Goal: Information Seeking & Learning: Learn about a topic

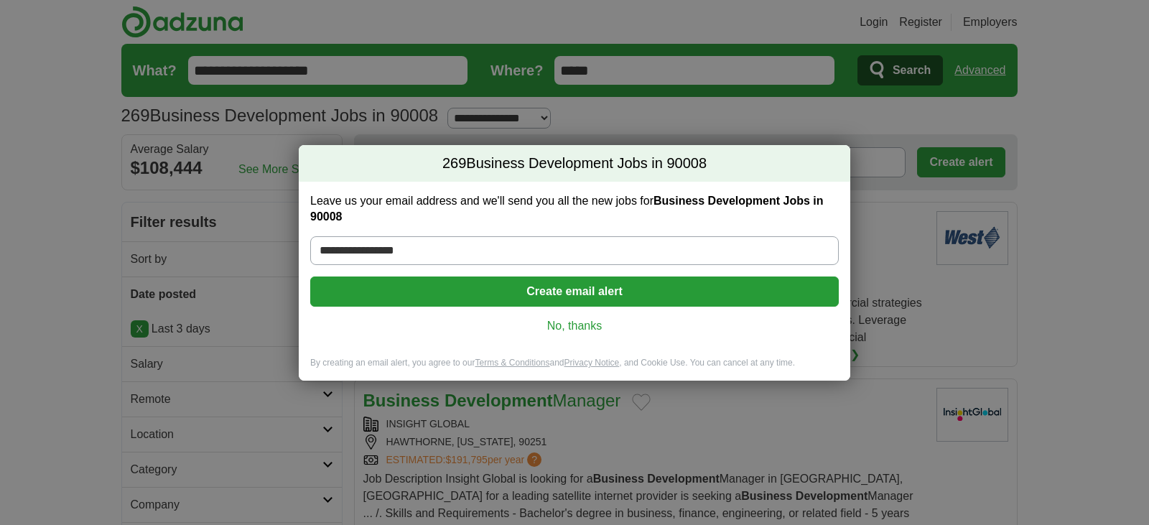
click at [586, 328] on link "No, thanks" at bounding box center [575, 326] width 506 height 16
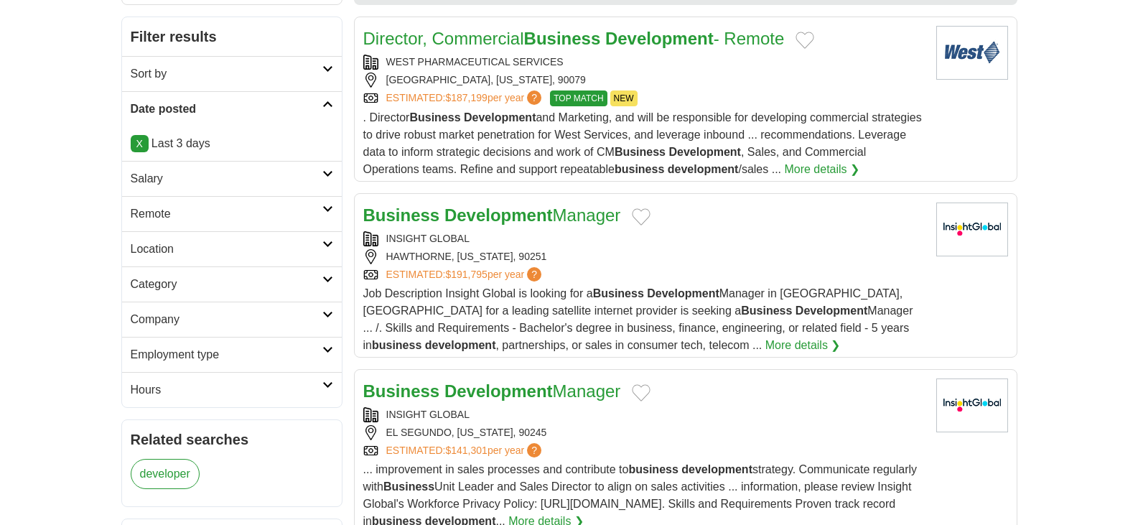
scroll to position [189, 0]
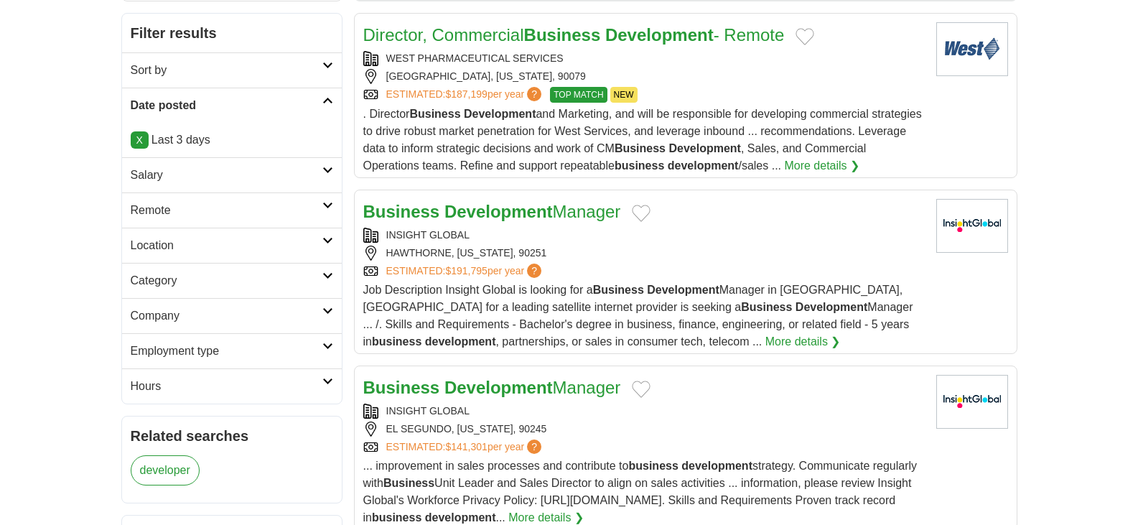
click at [331, 274] on icon at bounding box center [327, 275] width 11 height 7
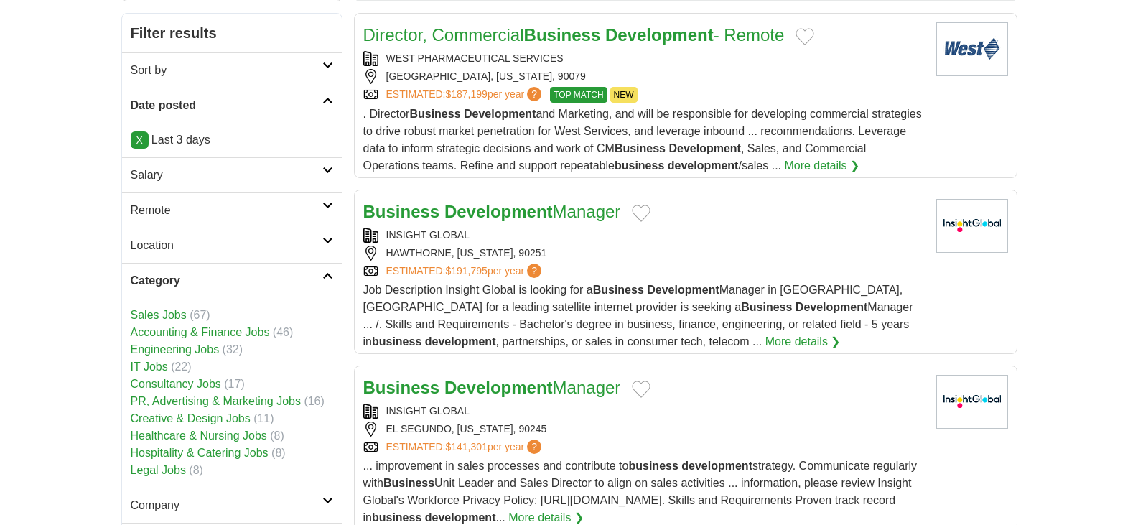
click at [331, 274] on icon at bounding box center [327, 275] width 11 height 7
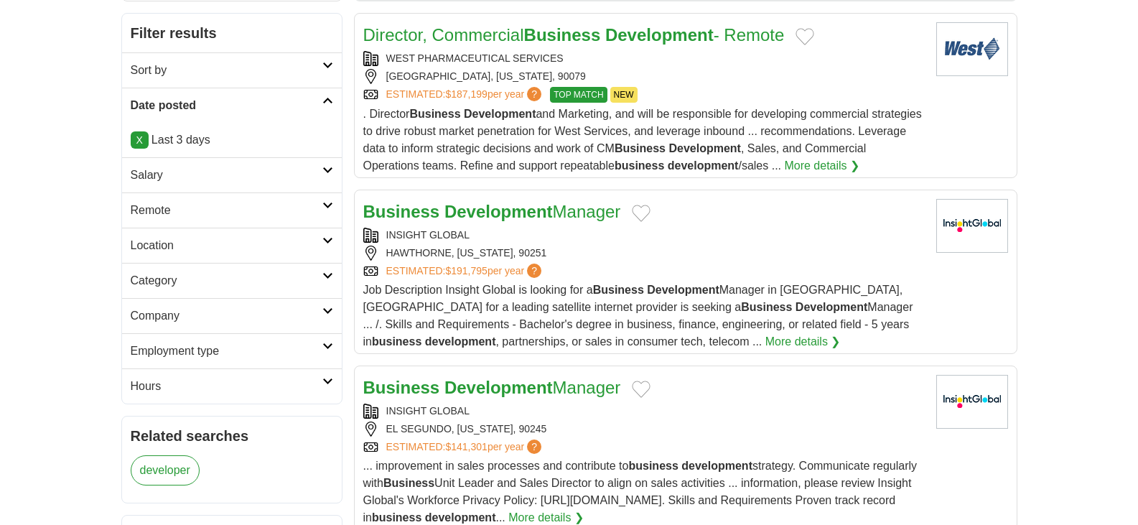
click at [326, 346] on icon at bounding box center [327, 346] width 11 height 7
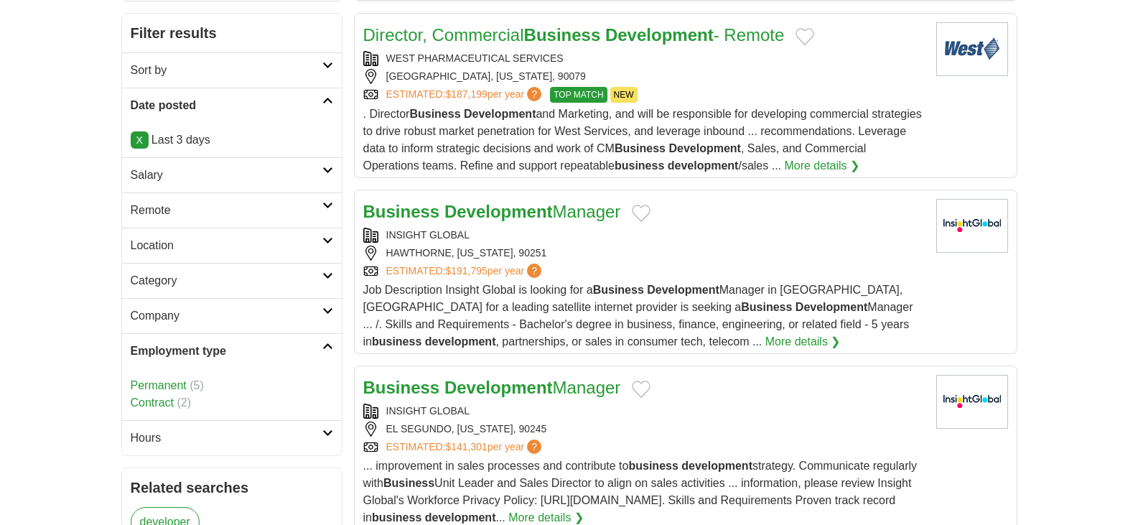
click at [326, 346] on icon at bounding box center [327, 346] width 11 height 7
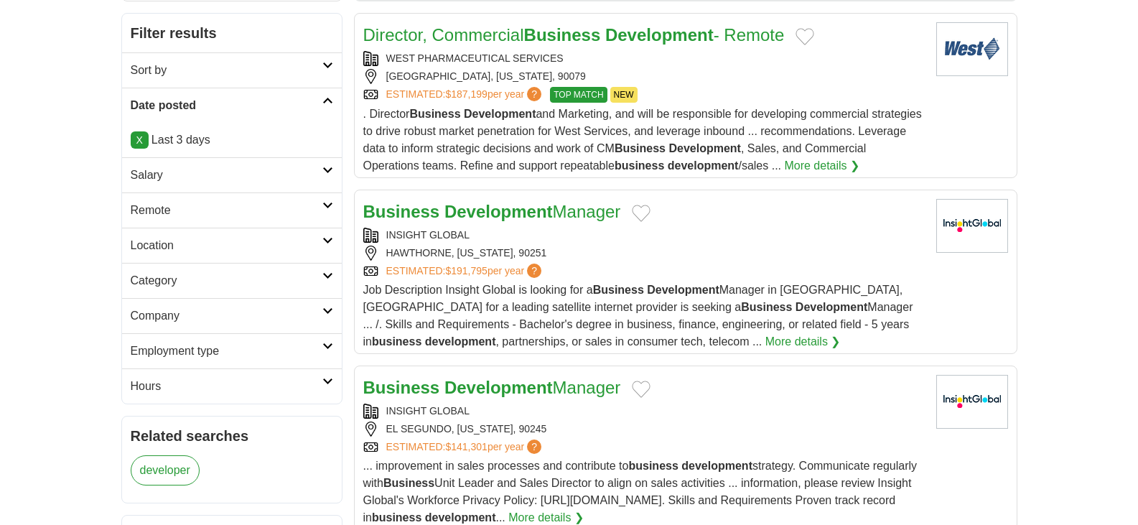
click at [326, 68] on link "Sort by" at bounding box center [232, 69] width 220 height 35
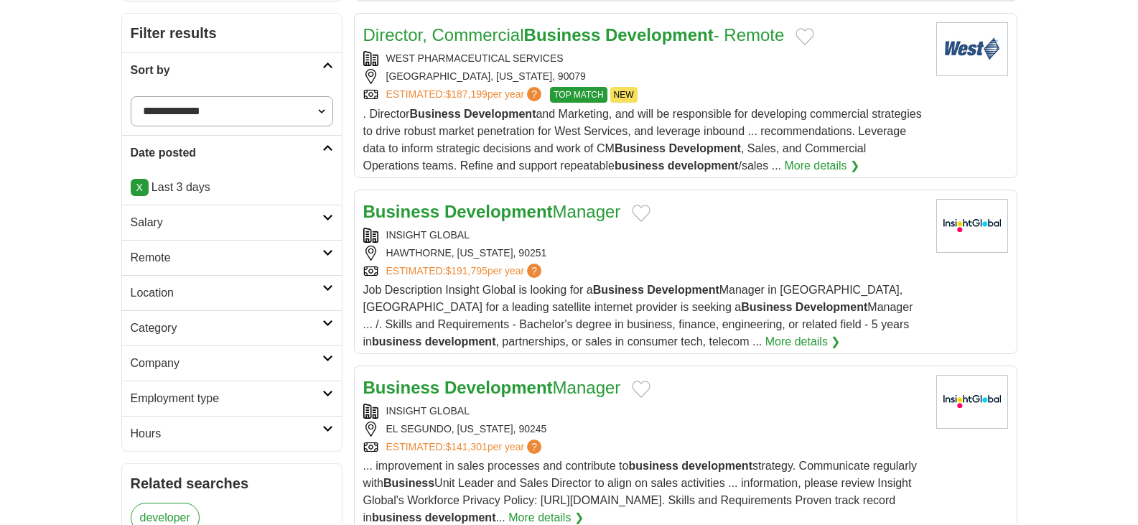
click at [326, 68] on icon at bounding box center [327, 65] width 11 height 7
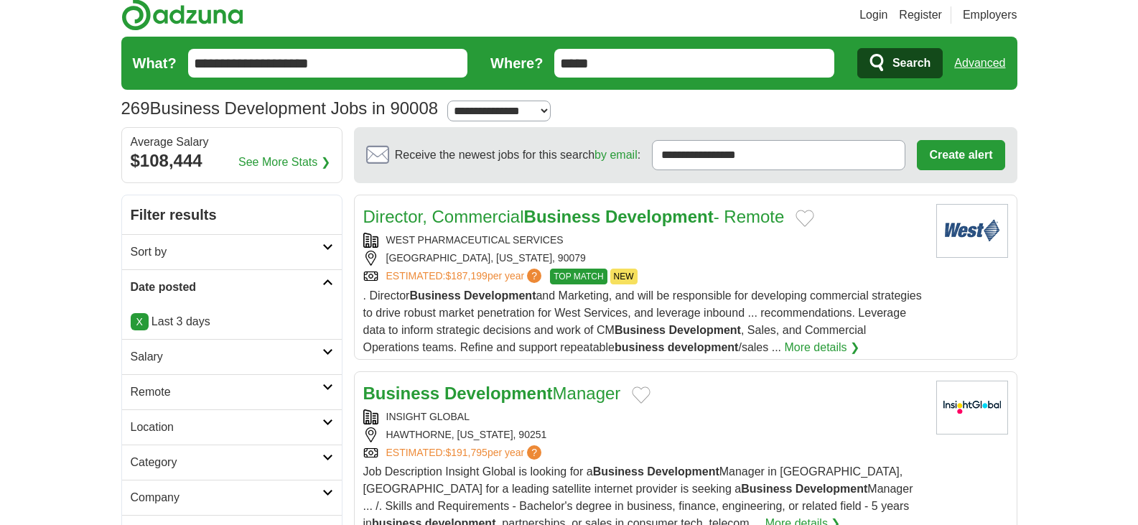
scroll to position [22, 0]
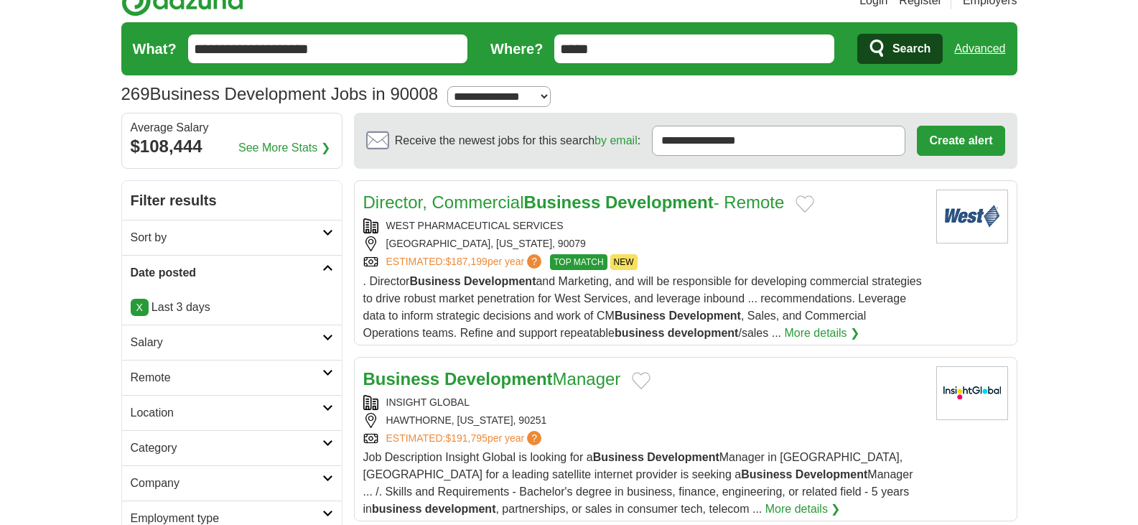
click at [376, 47] on input "**********" at bounding box center [328, 48] width 280 height 29
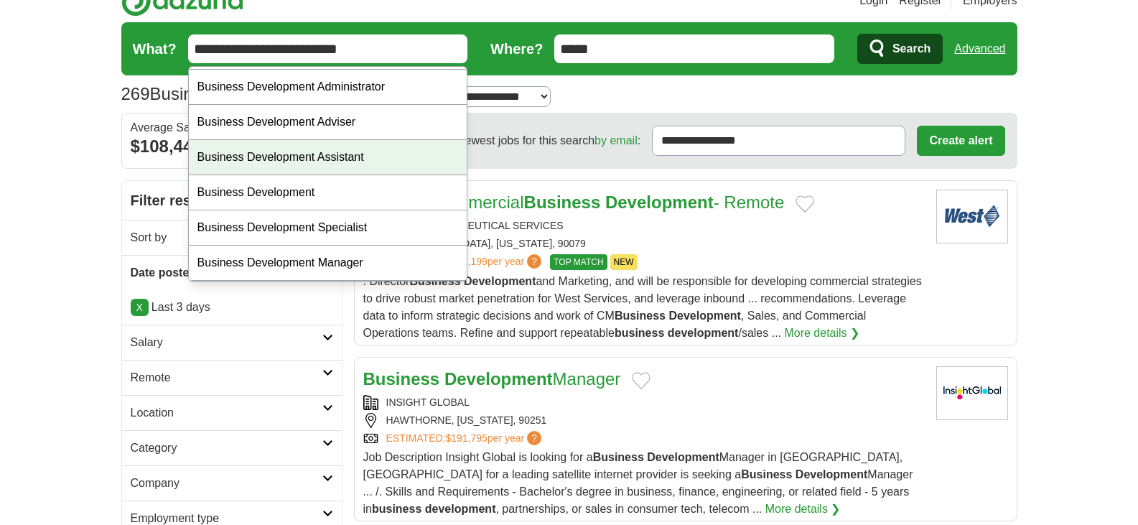
scroll to position [32, 0]
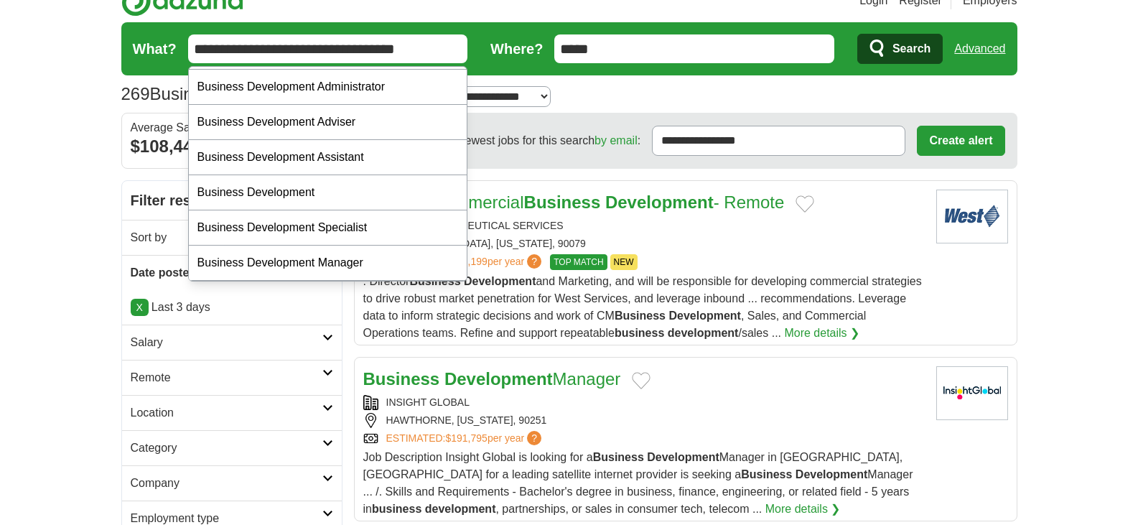
type input "**********"
click at [905, 55] on span "Search" at bounding box center [912, 48] width 38 height 29
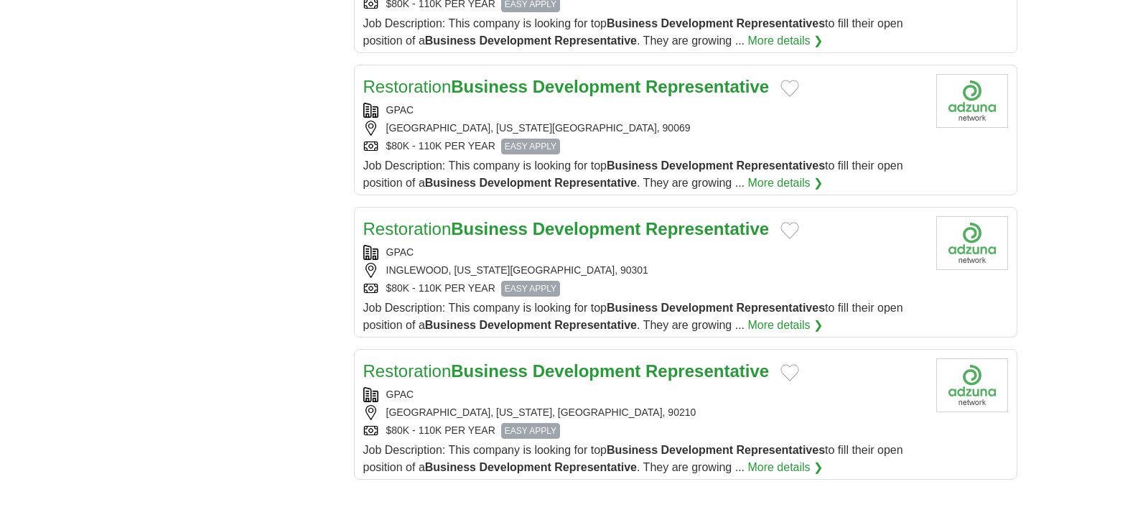
scroll to position [1428, 0]
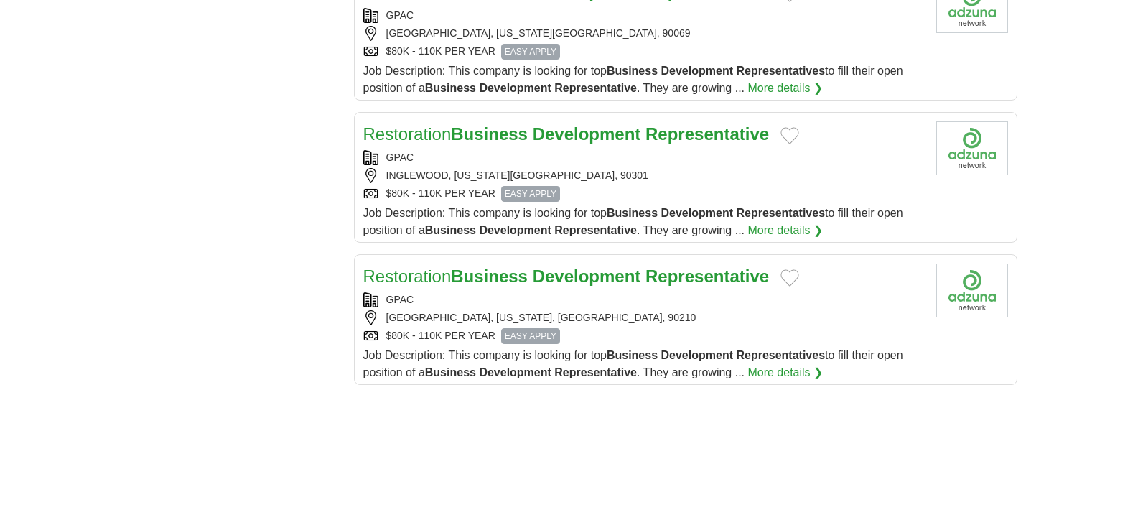
click at [591, 276] on strong "Development" at bounding box center [587, 275] width 108 height 19
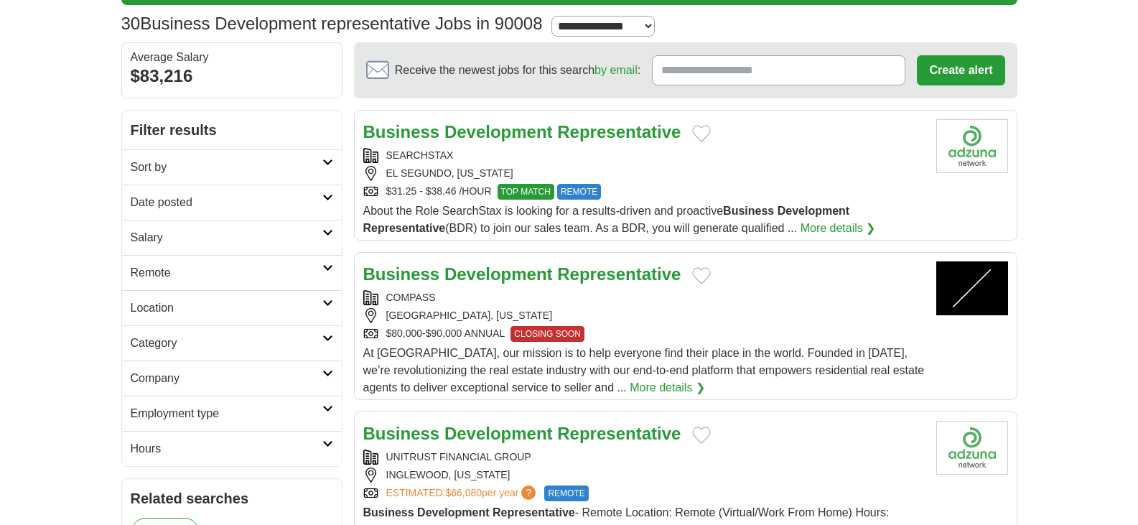
scroll to position [101, 0]
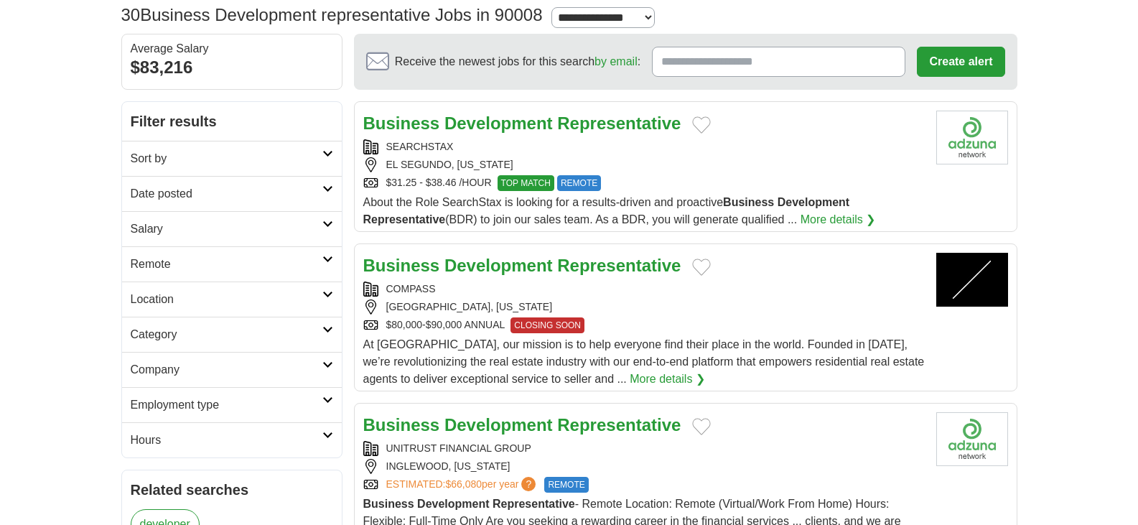
click at [540, 124] on strong "Development" at bounding box center [499, 122] width 108 height 19
click at [699, 124] on button "Add to favorite jobs" at bounding box center [701, 124] width 19 height 17
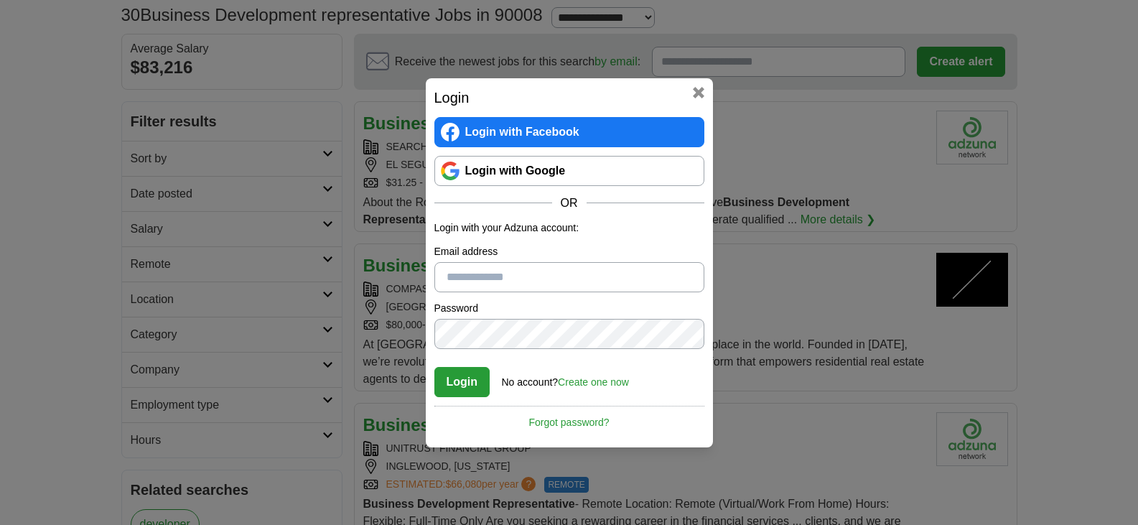
type input "**********"
click at [457, 391] on button "Login" at bounding box center [462, 382] width 56 height 30
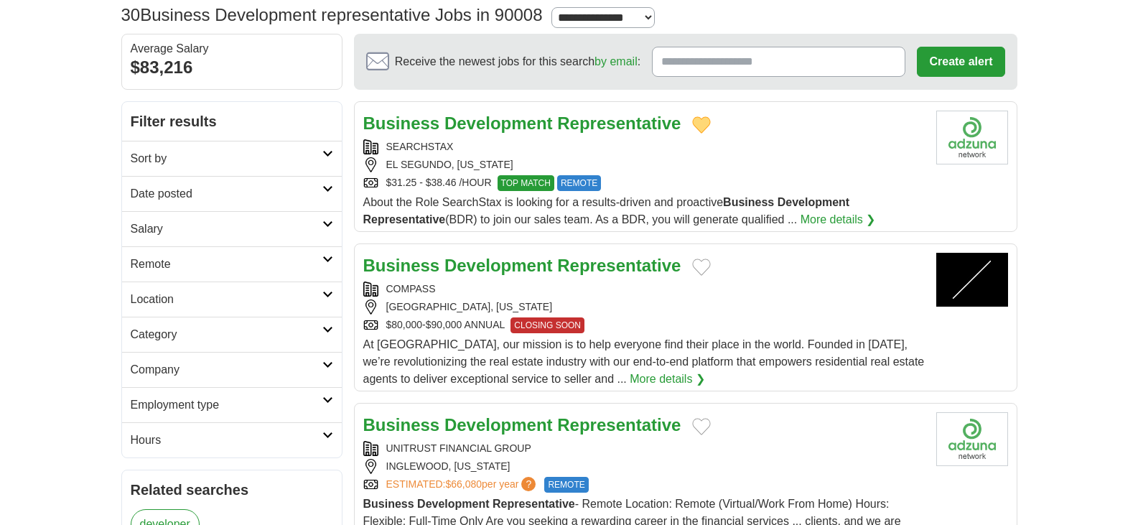
click at [581, 261] on strong "Representative" at bounding box center [619, 265] width 124 height 19
click at [705, 267] on button "Add to favorite jobs" at bounding box center [701, 267] width 19 height 17
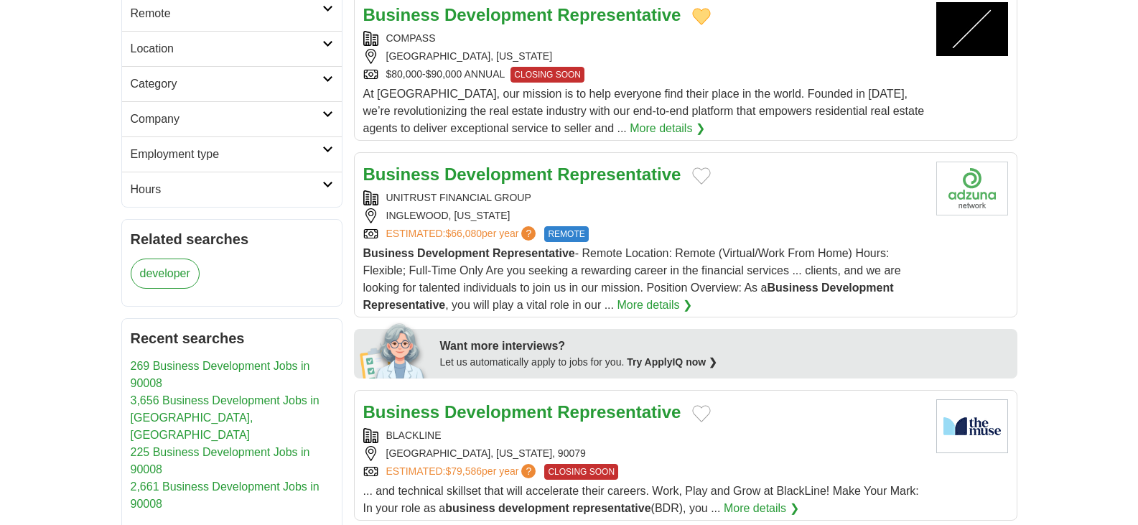
scroll to position [355, 0]
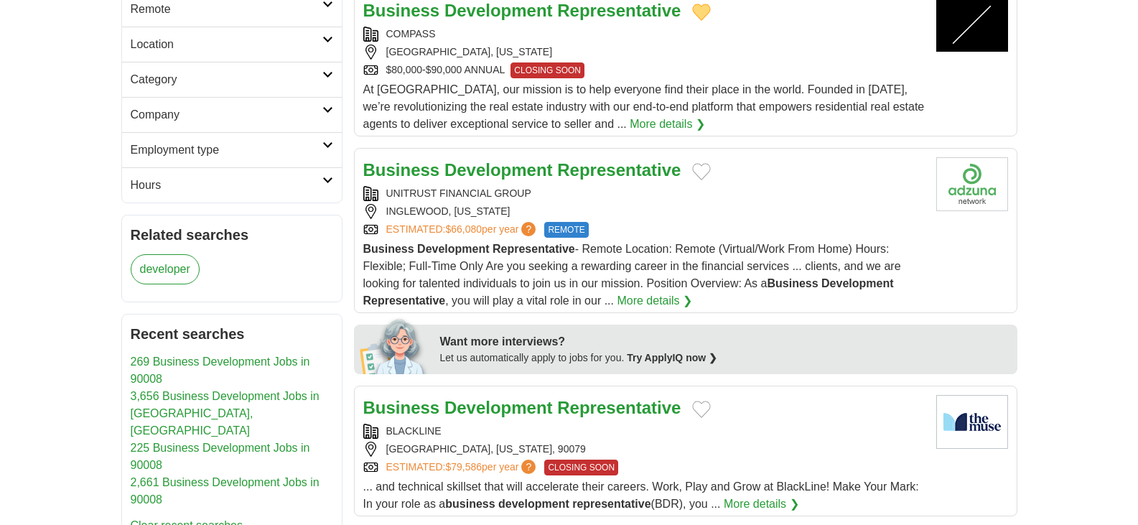
click at [560, 175] on strong "Representative" at bounding box center [619, 169] width 124 height 19
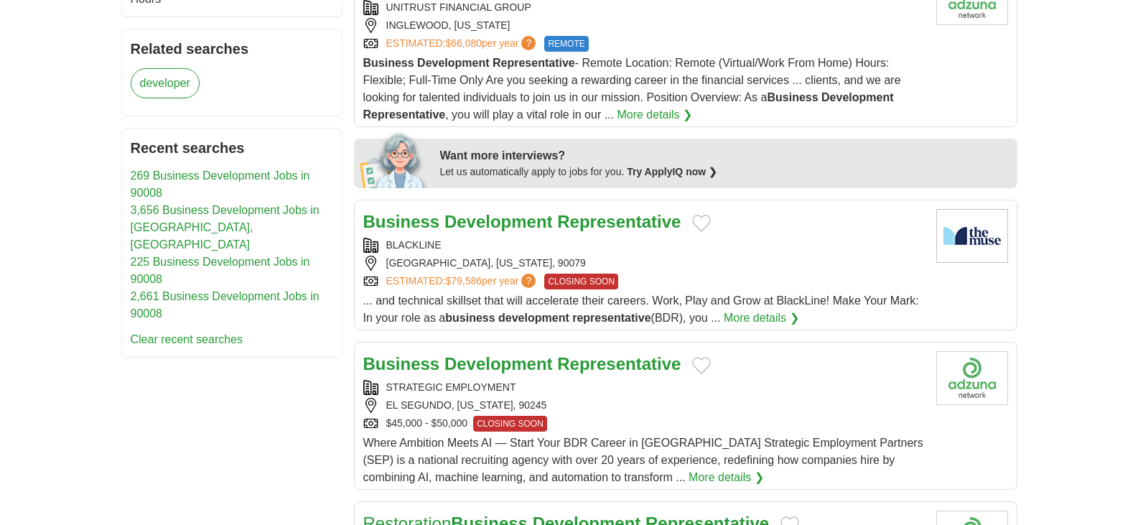
scroll to position [563, 0]
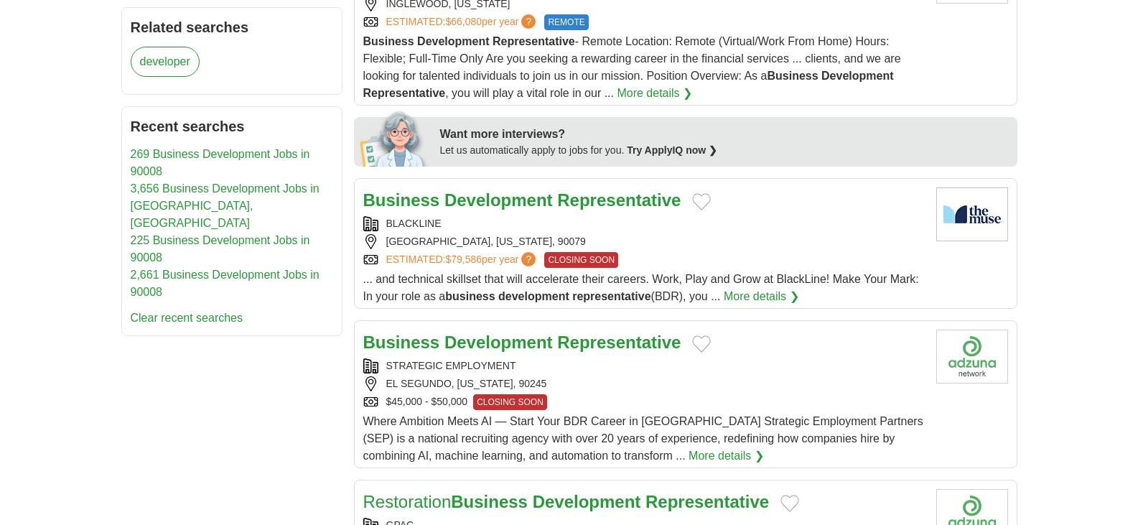
click at [615, 197] on strong "Representative" at bounding box center [619, 199] width 124 height 19
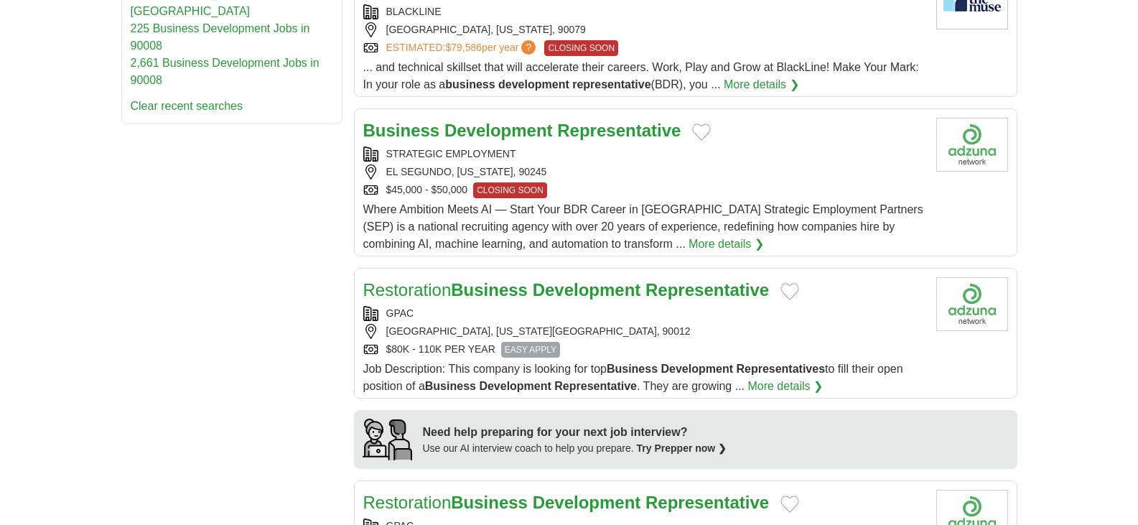
scroll to position [779, 0]
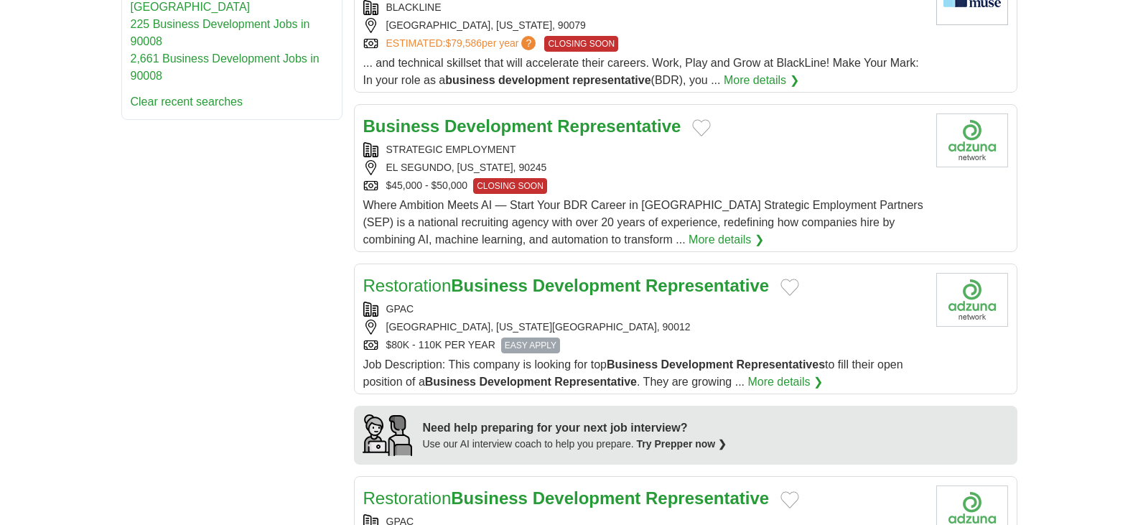
click at [689, 242] on link "More details ❯" at bounding box center [726, 239] width 75 height 17
click at [702, 126] on button "Add to favorite jobs" at bounding box center [701, 127] width 19 height 17
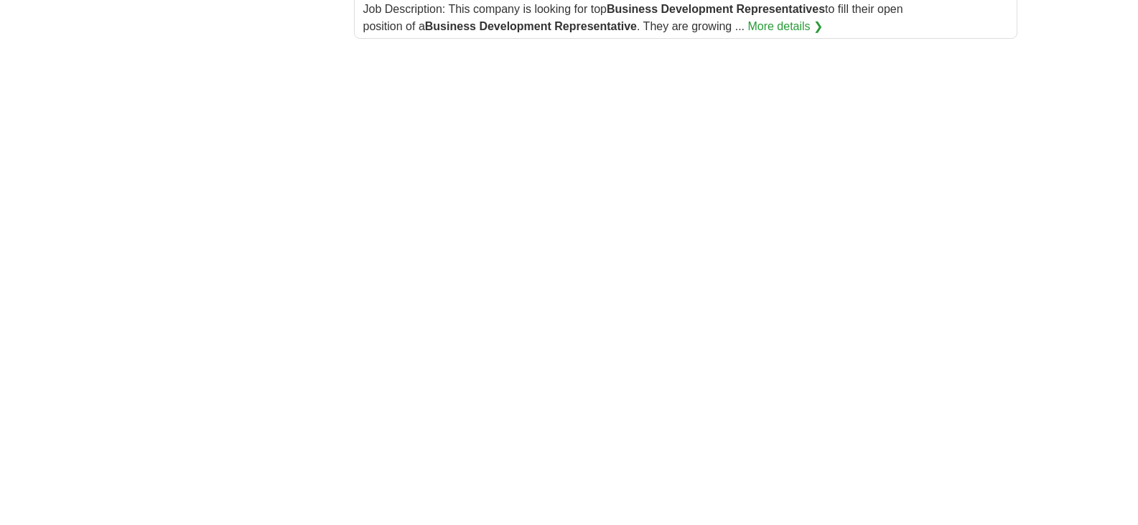
scroll to position [1787, 0]
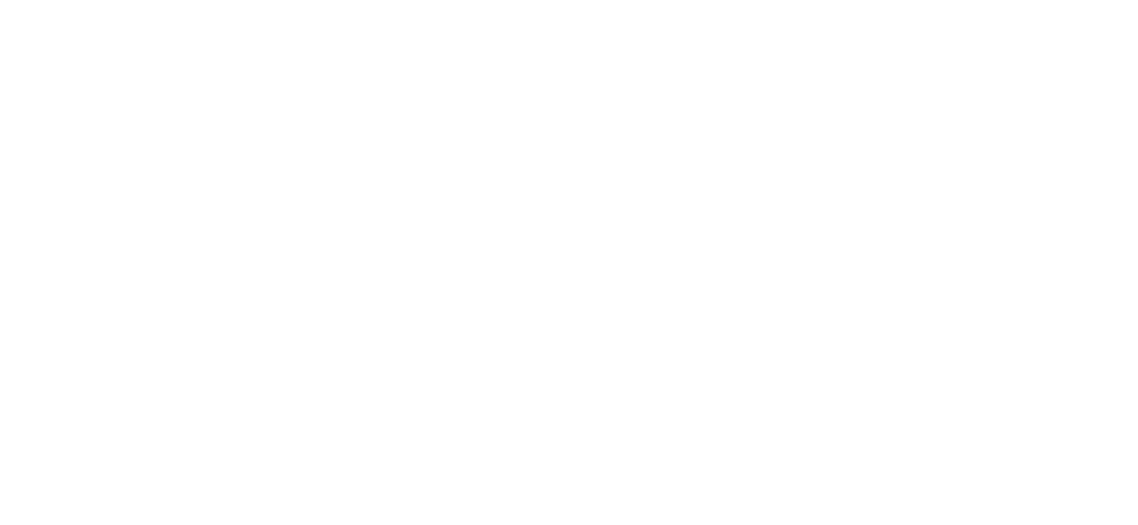
scroll to position [1967, 0]
drag, startPoint x: 1145, startPoint y: 32, endPoint x: 1140, endPoint y: 395, distance: 362.7
